Goal: Find specific page/section: Find specific page/section

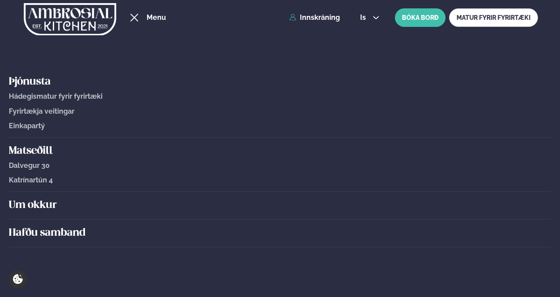
click at [33, 159] on div "Dalvegur 30 Katrínartún 4" at bounding box center [280, 171] width 542 height 26
click at [33, 166] on span "Dalvegur 30" at bounding box center [29, 165] width 41 height 8
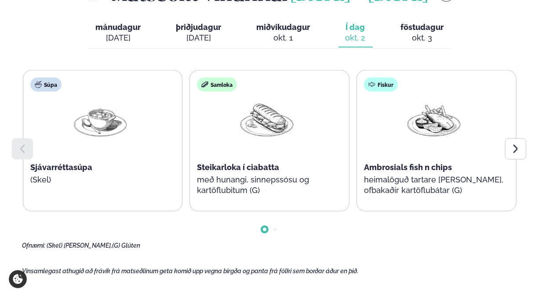
scroll to position [427, 0]
click at [516, 144] on icon at bounding box center [516, 148] width 4 height 8
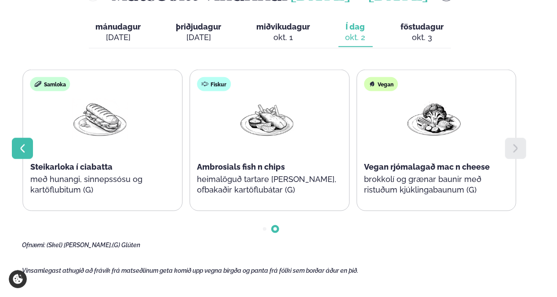
click at [17, 143] on icon at bounding box center [22, 148] width 11 height 11
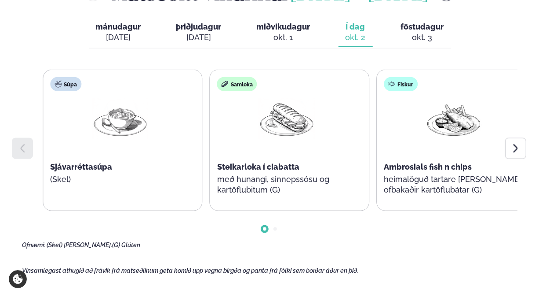
click at [238, 141] on div "Samloka Steikarloka í ciabatta með hunangi, sinnepssósu og kartöflubitum (G)" at bounding box center [287, 140] width 154 height 141
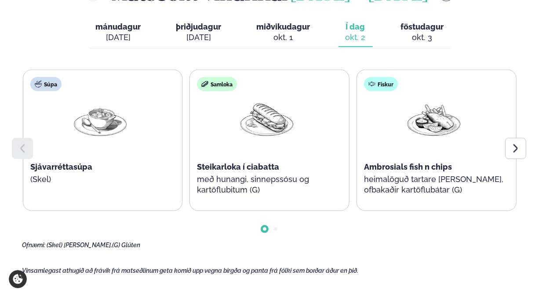
click at [231, 162] on span "Steikarloka í ciabatta" at bounding box center [238, 166] width 82 height 9
